Goal: Transaction & Acquisition: Download file/media

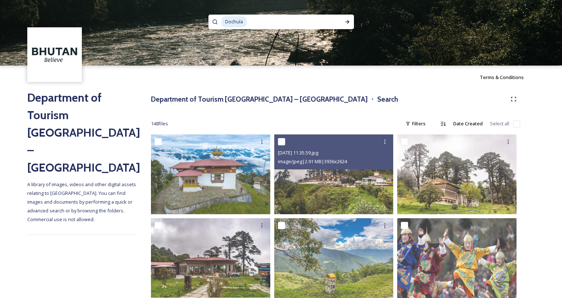
click at [266, 23] on input at bounding box center [291, 22] width 87 height 16
type input "D"
paste input "Gangtey Monastery"
click at [344, 24] on div "Run Search" at bounding box center [347, 21] width 13 height 13
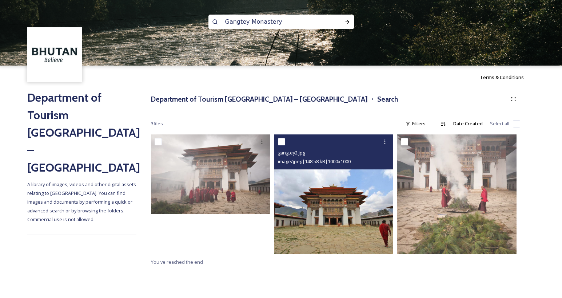
click at [329, 200] on img at bounding box center [333, 193] width 119 height 119
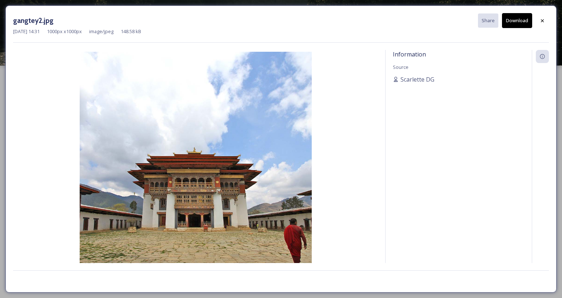
click at [514, 21] on button "Download" at bounding box center [517, 20] width 30 height 15
click at [542, 22] on icon at bounding box center [543, 21] width 6 height 6
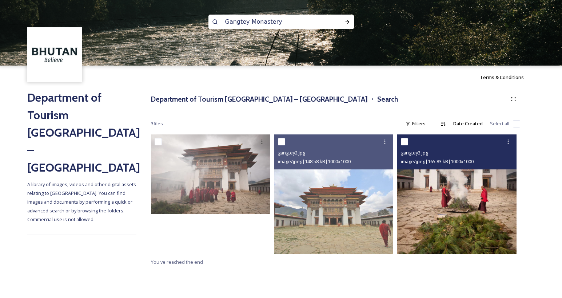
click at [462, 201] on img at bounding box center [457, 193] width 119 height 119
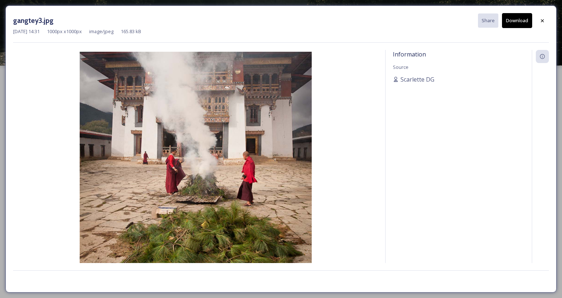
click at [520, 19] on button "Download" at bounding box center [517, 20] width 30 height 15
click at [545, 19] on icon at bounding box center [543, 21] width 6 height 6
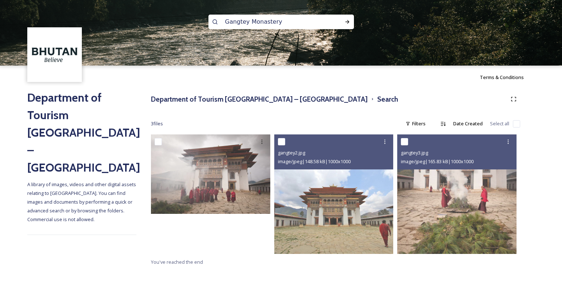
click at [290, 23] on input "Gangtey Monastery" at bounding box center [272, 22] width 100 height 16
type input "Gangtey"
click at [349, 23] on icon at bounding box center [348, 22] width 6 height 6
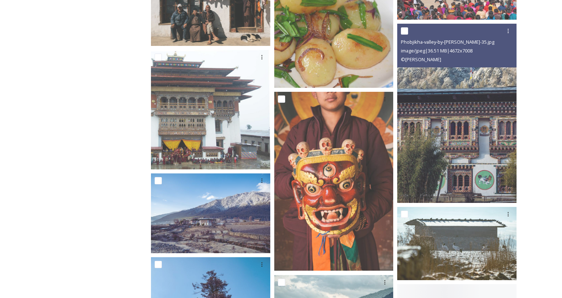
scroll to position [436, 0]
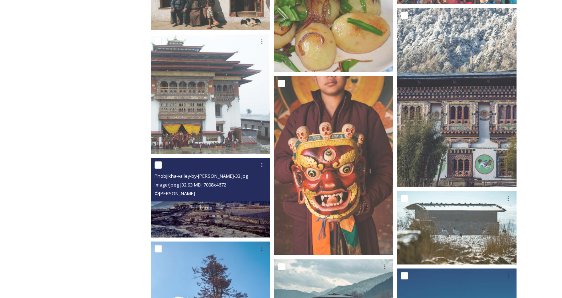
click at [215, 208] on img at bounding box center [210, 198] width 119 height 80
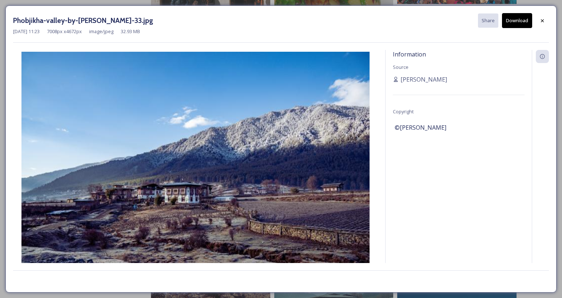
click at [513, 19] on button "Download" at bounding box center [517, 20] width 30 height 15
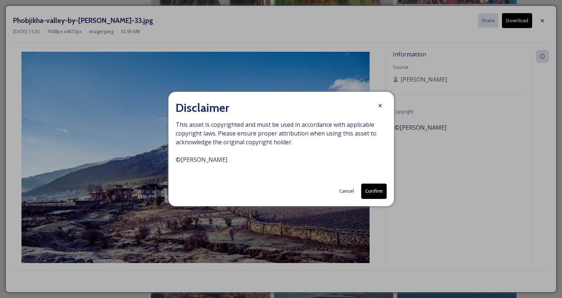
click at [379, 191] on button "Confirm" at bounding box center [373, 190] width 25 height 15
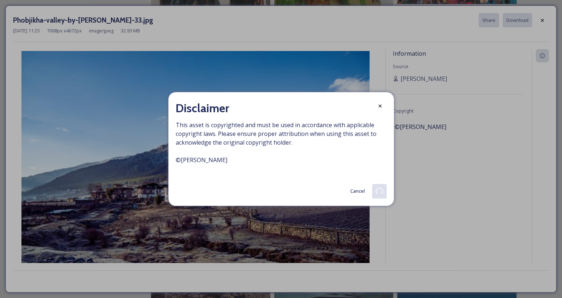
click at [361, 194] on button "Cancel" at bounding box center [358, 191] width 22 height 14
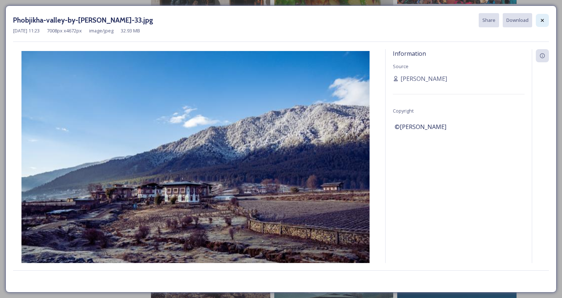
click at [544, 21] on icon at bounding box center [543, 20] width 6 height 6
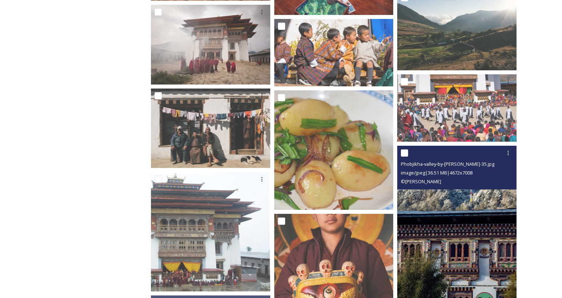
scroll to position [242, 0]
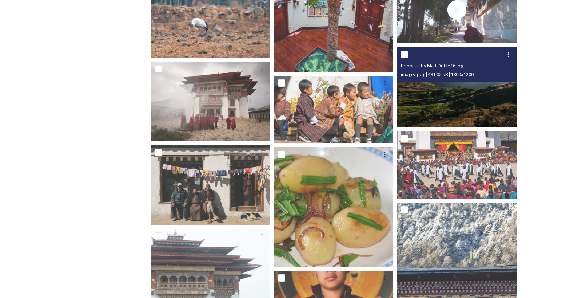
click at [468, 96] on img at bounding box center [457, 87] width 119 height 80
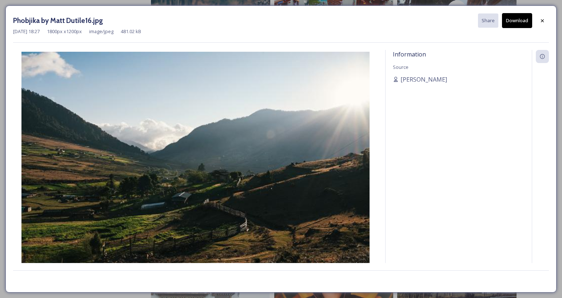
click at [515, 23] on button "Download" at bounding box center [517, 20] width 30 height 15
click at [546, 21] on div at bounding box center [542, 20] width 13 height 13
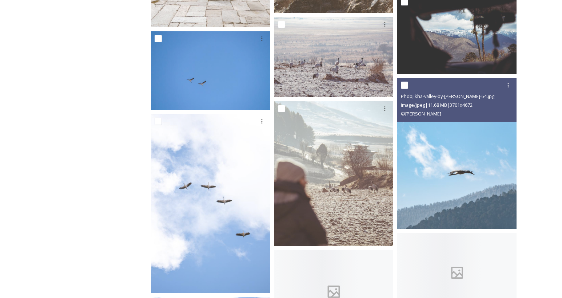
scroll to position [1650, 0]
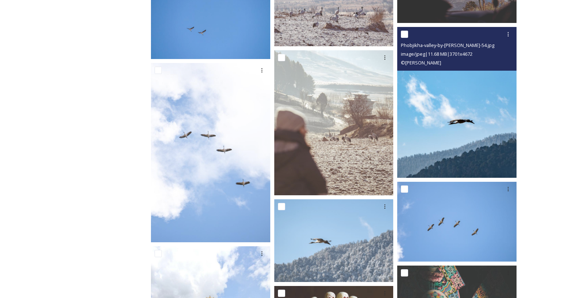
click at [464, 120] on img at bounding box center [457, 102] width 119 height 151
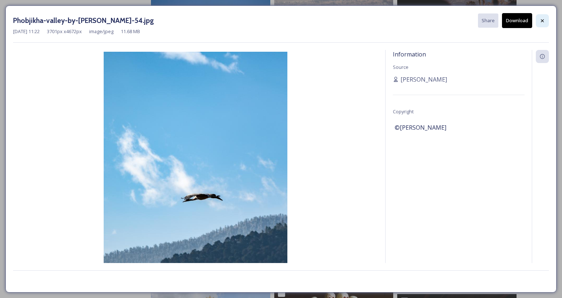
click at [541, 18] on icon at bounding box center [543, 21] width 6 height 6
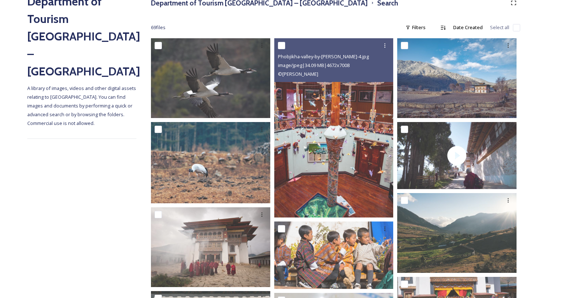
scroll to position [78, 0]
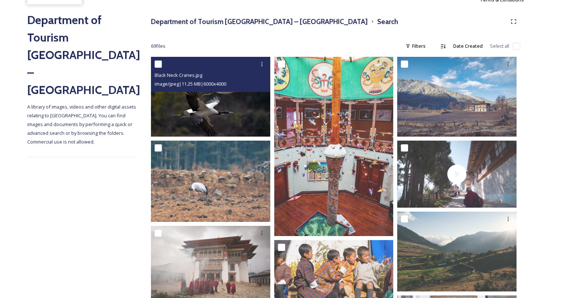
click at [223, 96] on img at bounding box center [210, 97] width 119 height 80
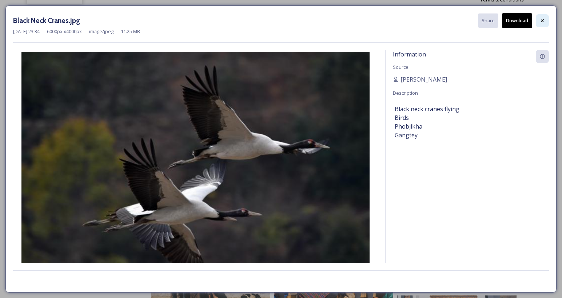
click at [542, 21] on icon at bounding box center [542, 20] width 3 height 3
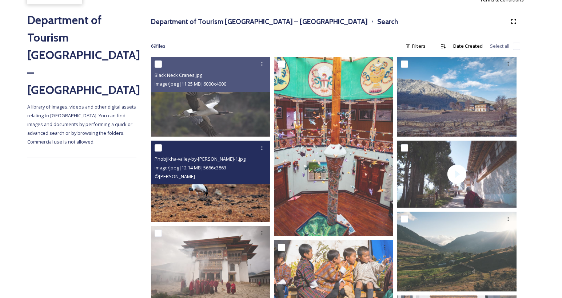
click at [240, 205] on img at bounding box center [210, 182] width 119 height 82
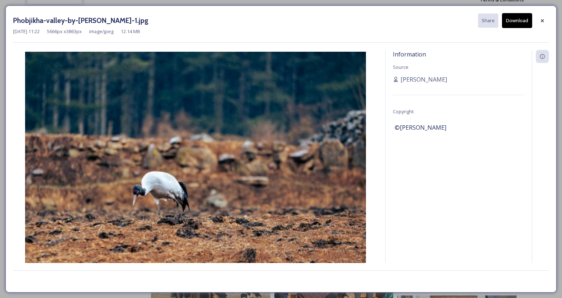
click at [519, 20] on button "Download" at bounding box center [517, 20] width 30 height 15
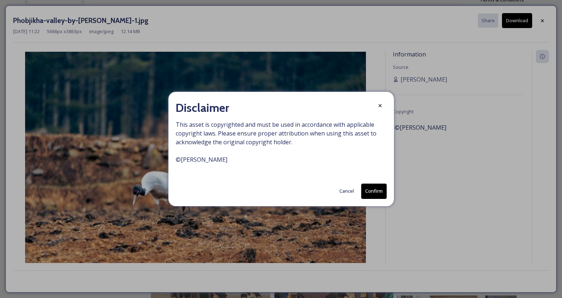
click at [381, 188] on button "Confirm" at bounding box center [373, 190] width 25 height 15
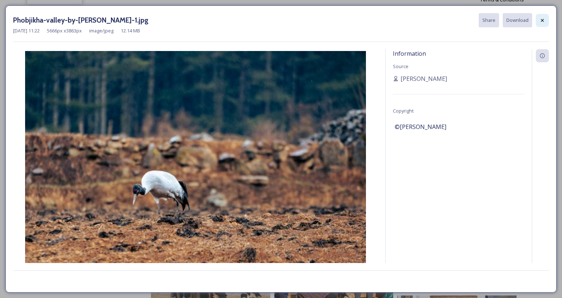
click at [543, 20] on icon at bounding box center [543, 20] width 6 height 6
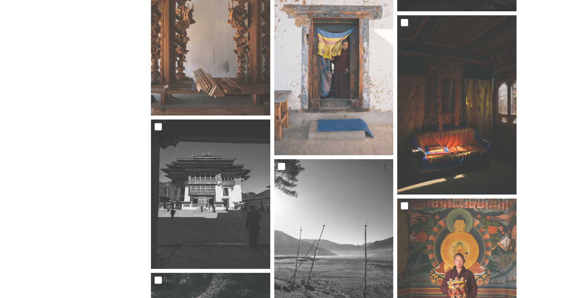
scroll to position [2171, 0]
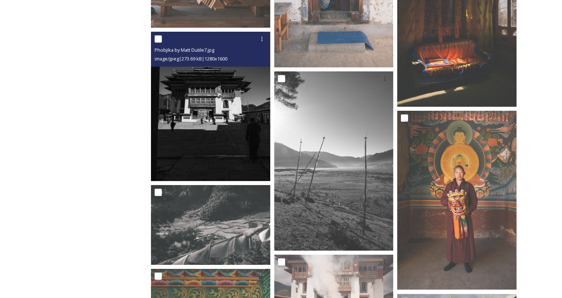
click at [224, 141] on img at bounding box center [210, 106] width 119 height 149
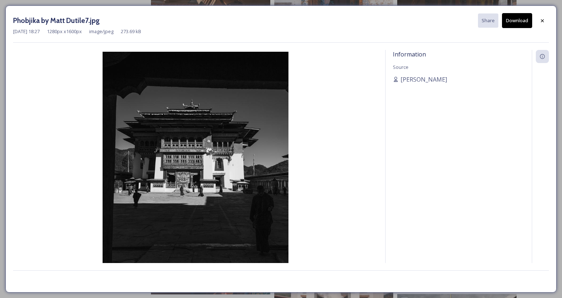
click at [512, 20] on button "Download" at bounding box center [517, 20] width 30 height 15
click at [540, 21] on icon at bounding box center [543, 21] width 6 height 6
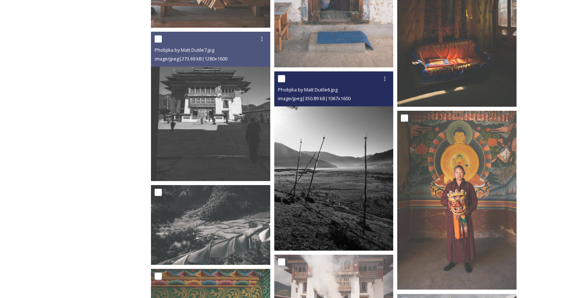
click at [347, 176] on img at bounding box center [333, 160] width 119 height 179
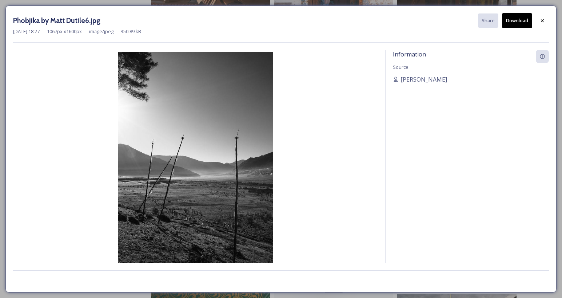
click at [517, 19] on button "Download" at bounding box center [517, 20] width 30 height 15
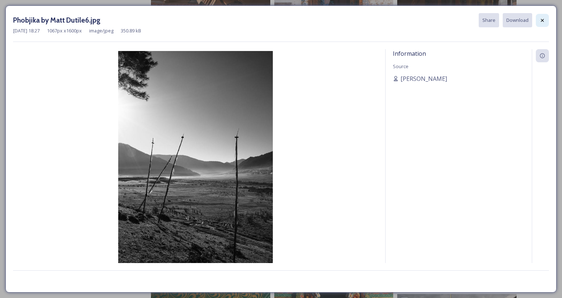
click at [542, 23] on icon at bounding box center [543, 20] width 6 height 6
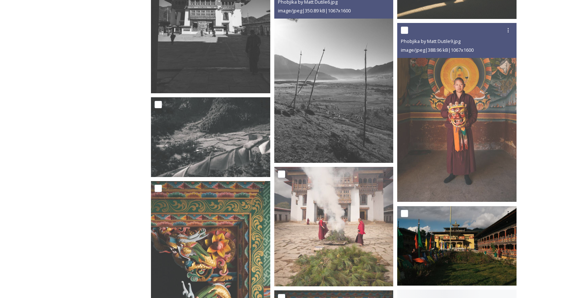
scroll to position [2306, 0]
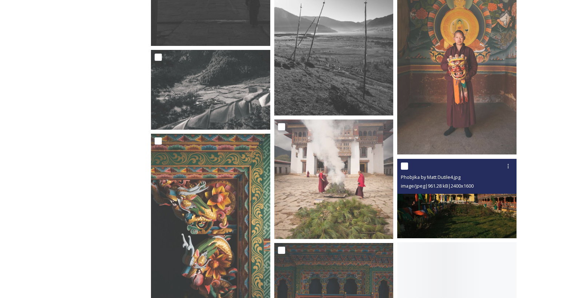
click at [459, 212] on img at bounding box center [457, 199] width 119 height 80
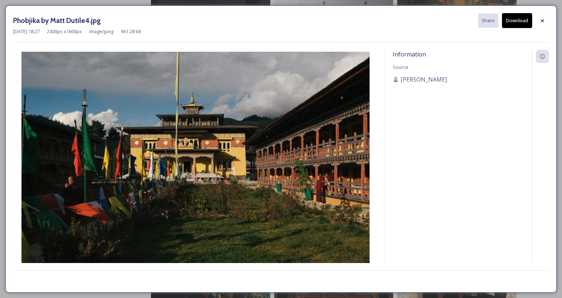
click at [513, 22] on button "Download" at bounding box center [517, 20] width 30 height 15
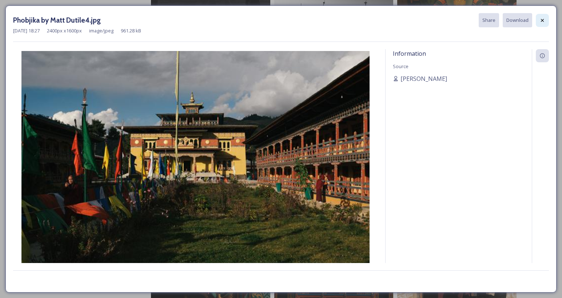
click at [542, 21] on icon at bounding box center [542, 20] width 3 height 3
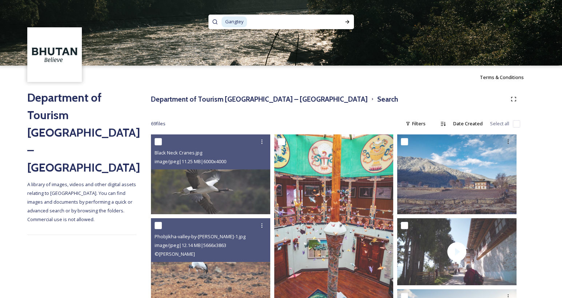
click at [258, 21] on input at bounding box center [291, 22] width 87 height 16
type input "G"
type input "Punakha Dzong"
click at [349, 20] on icon at bounding box center [348, 22] width 6 height 6
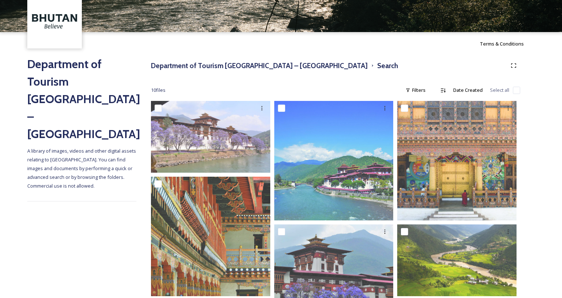
scroll to position [29, 0]
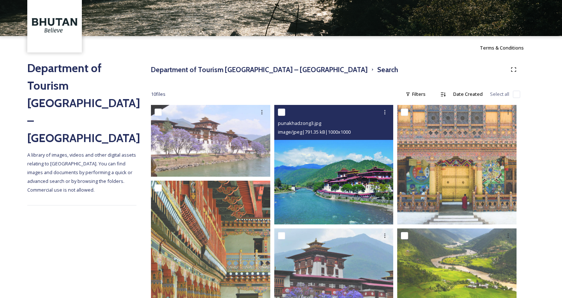
click at [340, 186] on img at bounding box center [333, 164] width 119 height 119
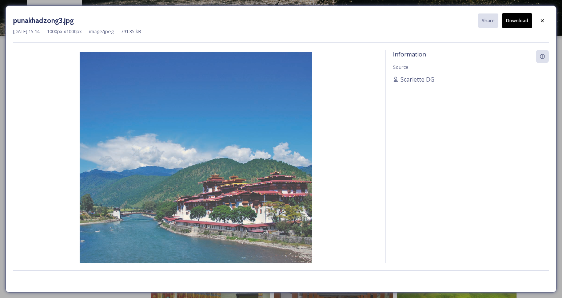
click at [514, 24] on button "Download" at bounding box center [517, 20] width 30 height 15
click at [543, 21] on icon at bounding box center [542, 20] width 3 height 3
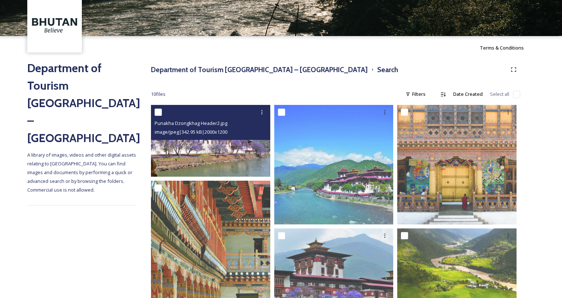
click at [202, 148] on img at bounding box center [210, 141] width 119 height 72
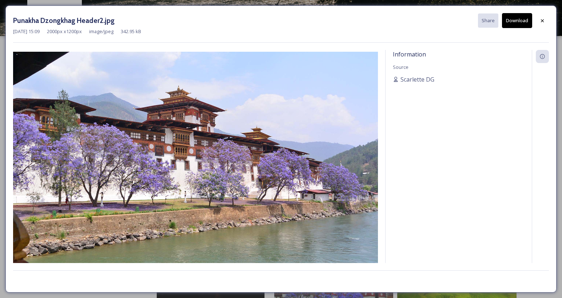
click at [519, 24] on button "Download" at bounding box center [517, 20] width 30 height 15
click at [541, 21] on icon at bounding box center [543, 21] width 6 height 6
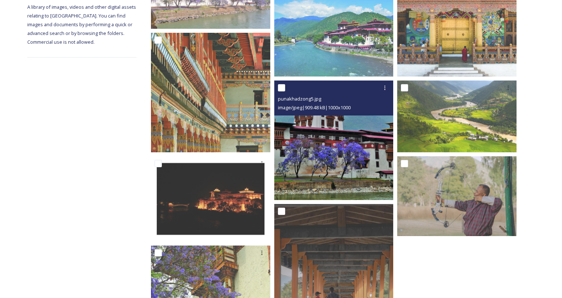
scroll to position [278, 0]
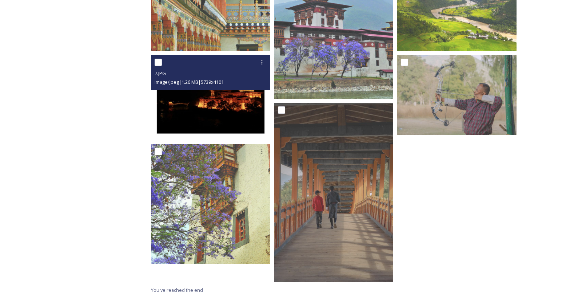
click at [226, 105] on img at bounding box center [210, 97] width 119 height 85
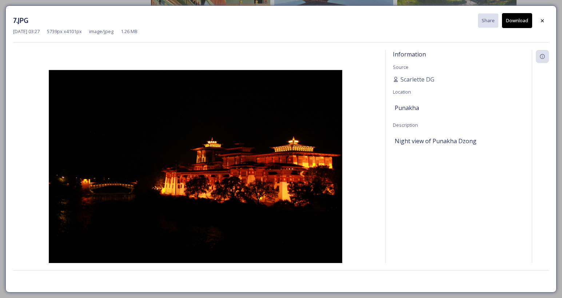
click at [515, 20] on button "Download" at bounding box center [517, 20] width 30 height 15
click at [542, 21] on icon at bounding box center [543, 21] width 6 height 6
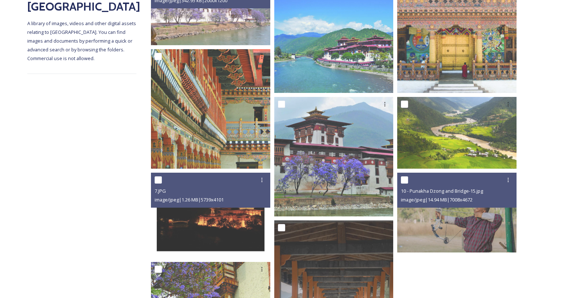
scroll to position [149, 0]
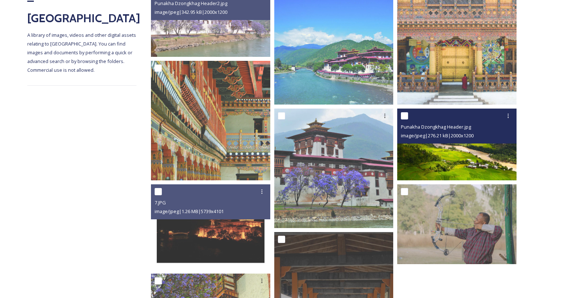
click at [453, 156] on img at bounding box center [457, 144] width 119 height 72
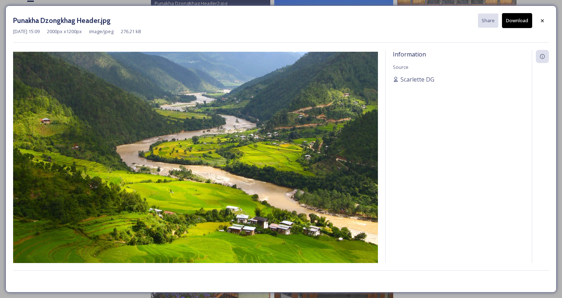
click at [515, 22] on button "Download" at bounding box center [517, 20] width 30 height 15
click at [543, 23] on icon at bounding box center [543, 21] width 6 height 6
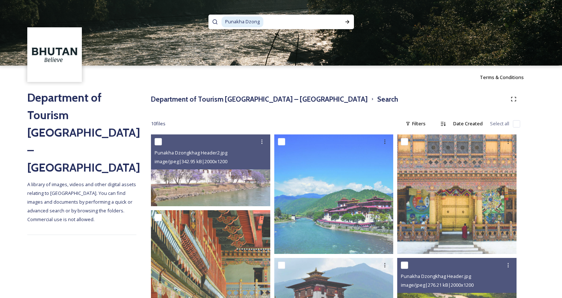
click at [274, 24] on input at bounding box center [302, 22] width 77 height 16
type input "P"
type input "[PERSON_NAME]"
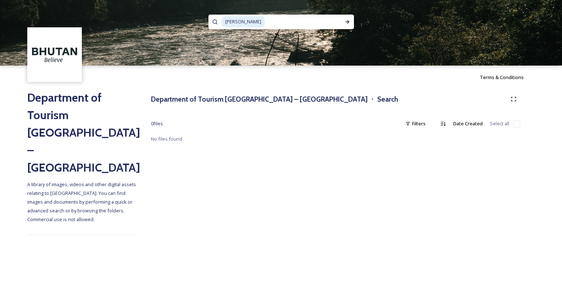
click at [282, 21] on input at bounding box center [303, 22] width 75 height 16
type input "C"
type input "Paro Taktshang"
click at [347, 21] on icon at bounding box center [347, 22] width 4 height 4
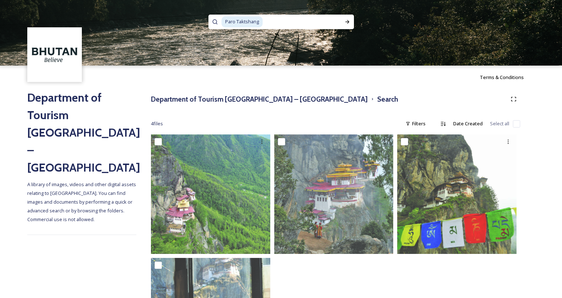
scroll to position [95, 0]
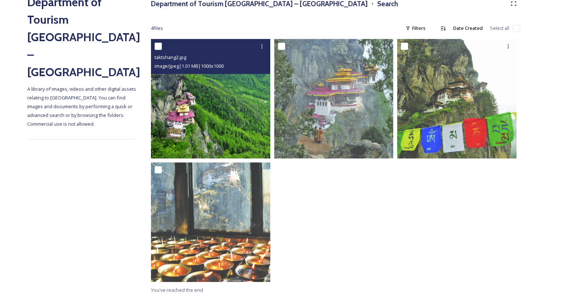
click at [215, 116] on img at bounding box center [210, 98] width 119 height 119
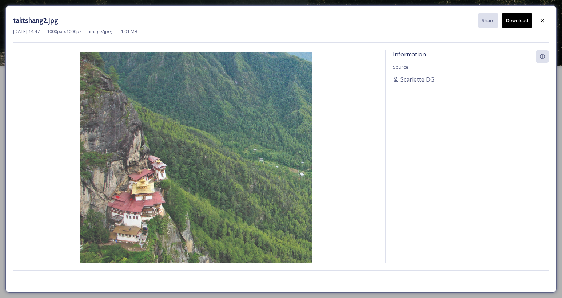
click at [518, 22] on button "Download" at bounding box center [517, 20] width 30 height 15
click at [543, 20] on icon at bounding box center [542, 20] width 3 height 3
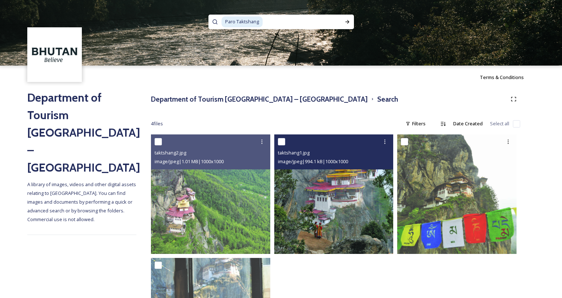
click at [348, 196] on img at bounding box center [333, 193] width 119 height 119
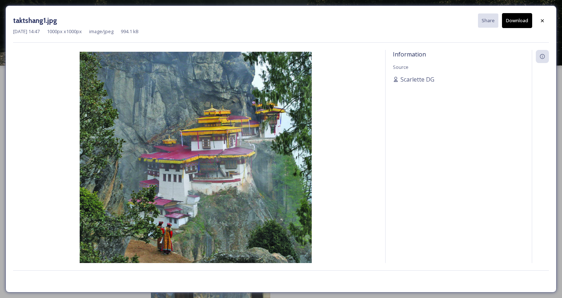
click at [516, 18] on button "Download" at bounding box center [517, 20] width 30 height 15
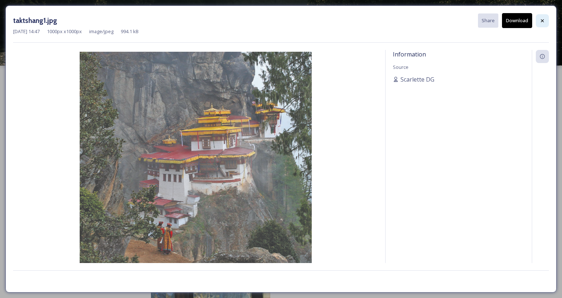
click at [543, 22] on icon at bounding box center [543, 21] width 6 height 6
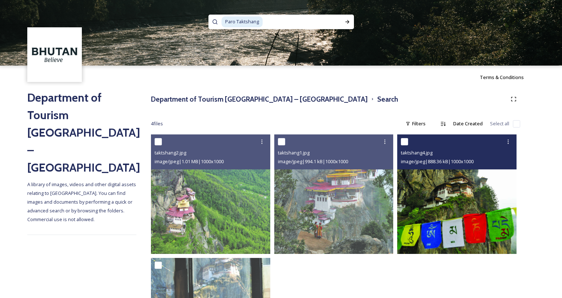
scroll to position [95, 0]
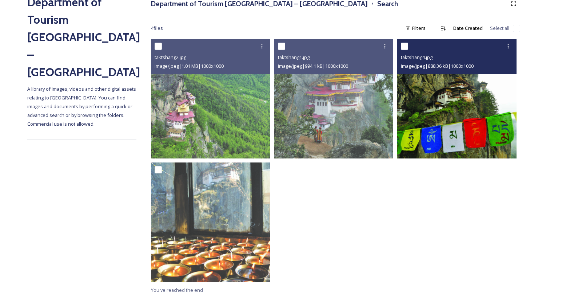
click at [459, 96] on img at bounding box center [457, 98] width 119 height 119
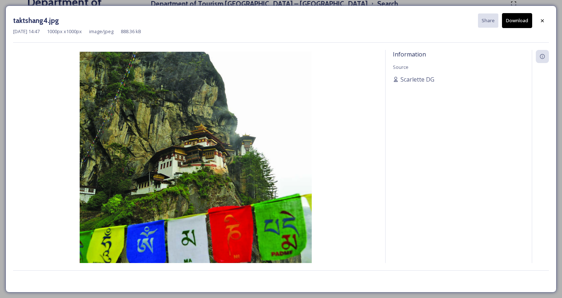
click at [515, 22] on button "Download" at bounding box center [517, 20] width 30 height 15
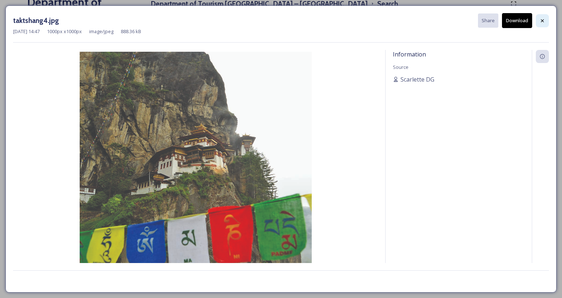
click at [543, 21] on icon at bounding box center [542, 20] width 3 height 3
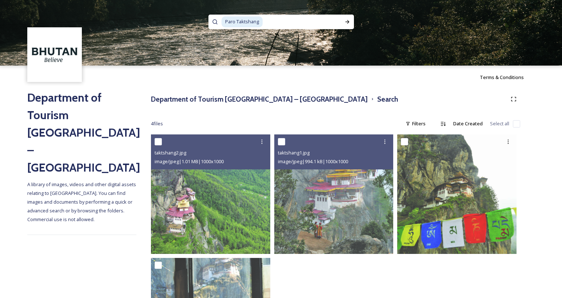
click at [264, 21] on input at bounding box center [303, 22] width 78 height 16
type input "P"
type input "Tiger Nest"
click at [347, 23] on icon at bounding box center [348, 22] width 6 height 6
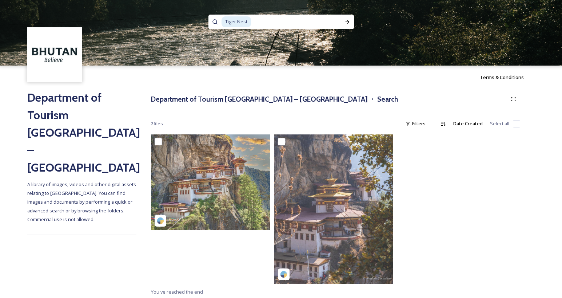
scroll to position [2, 0]
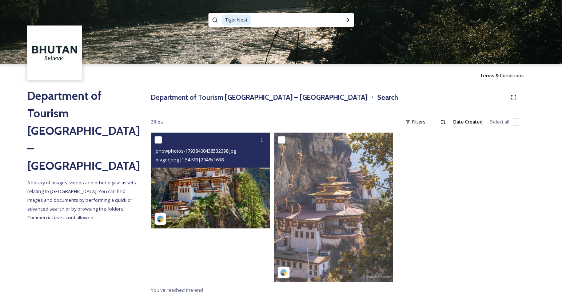
click at [244, 187] on img at bounding box center [210, 180] width 119 height 95
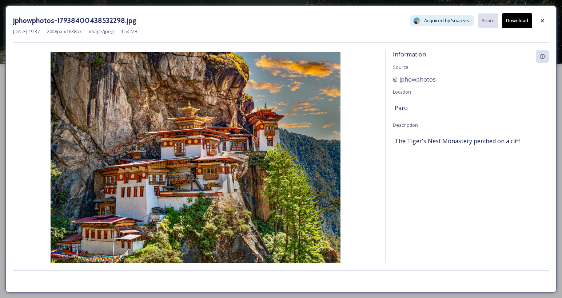
click at [521, 22] on button "Download" at bounding box center [517, 20] width 30 height 15
